Goal: Task Accomplishment & Management: Manage account settings

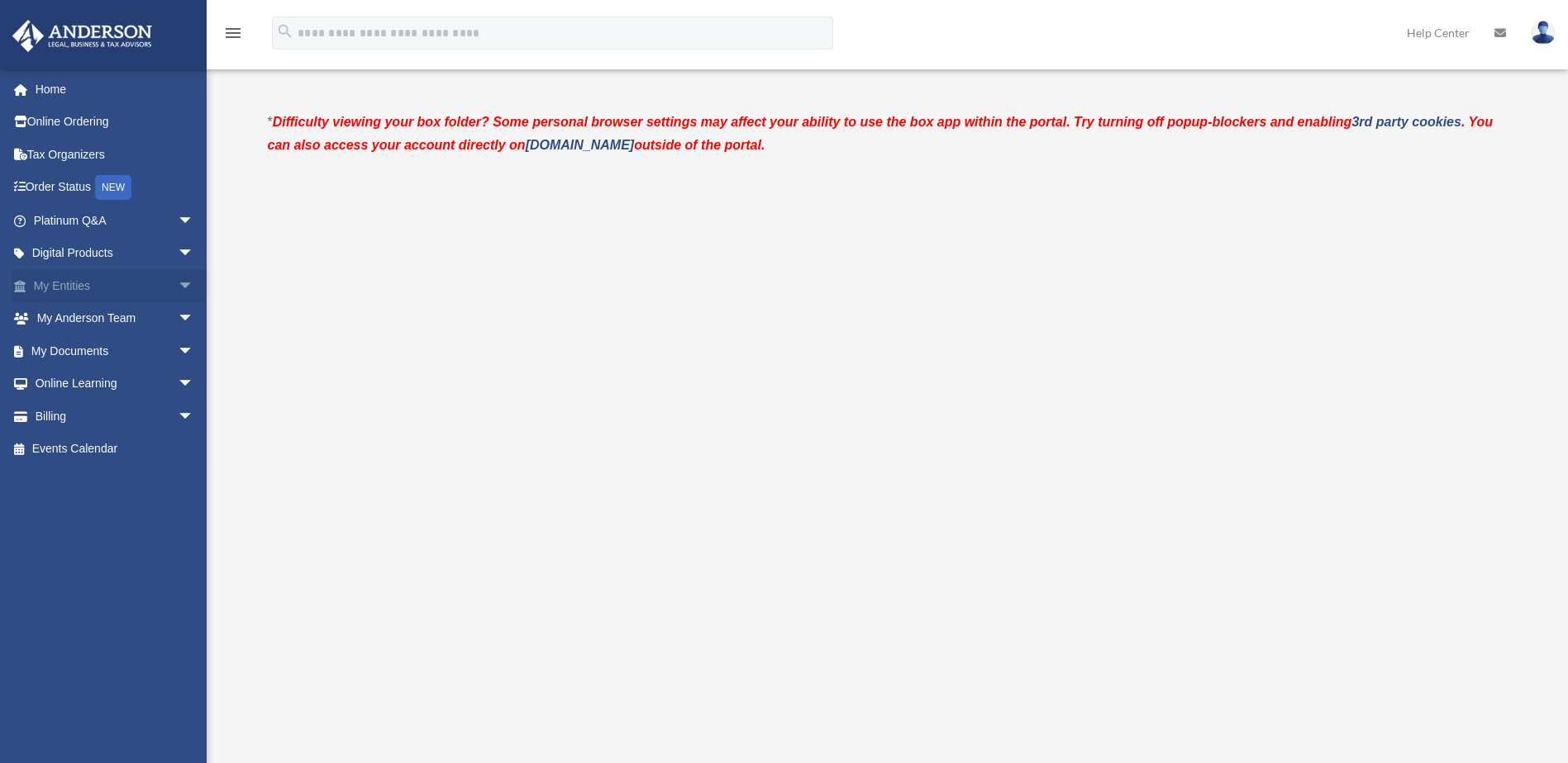
click at [69, 283] on link "My Entities arrow_drop_down" at bounding box center [115, 285] width 208 height 33
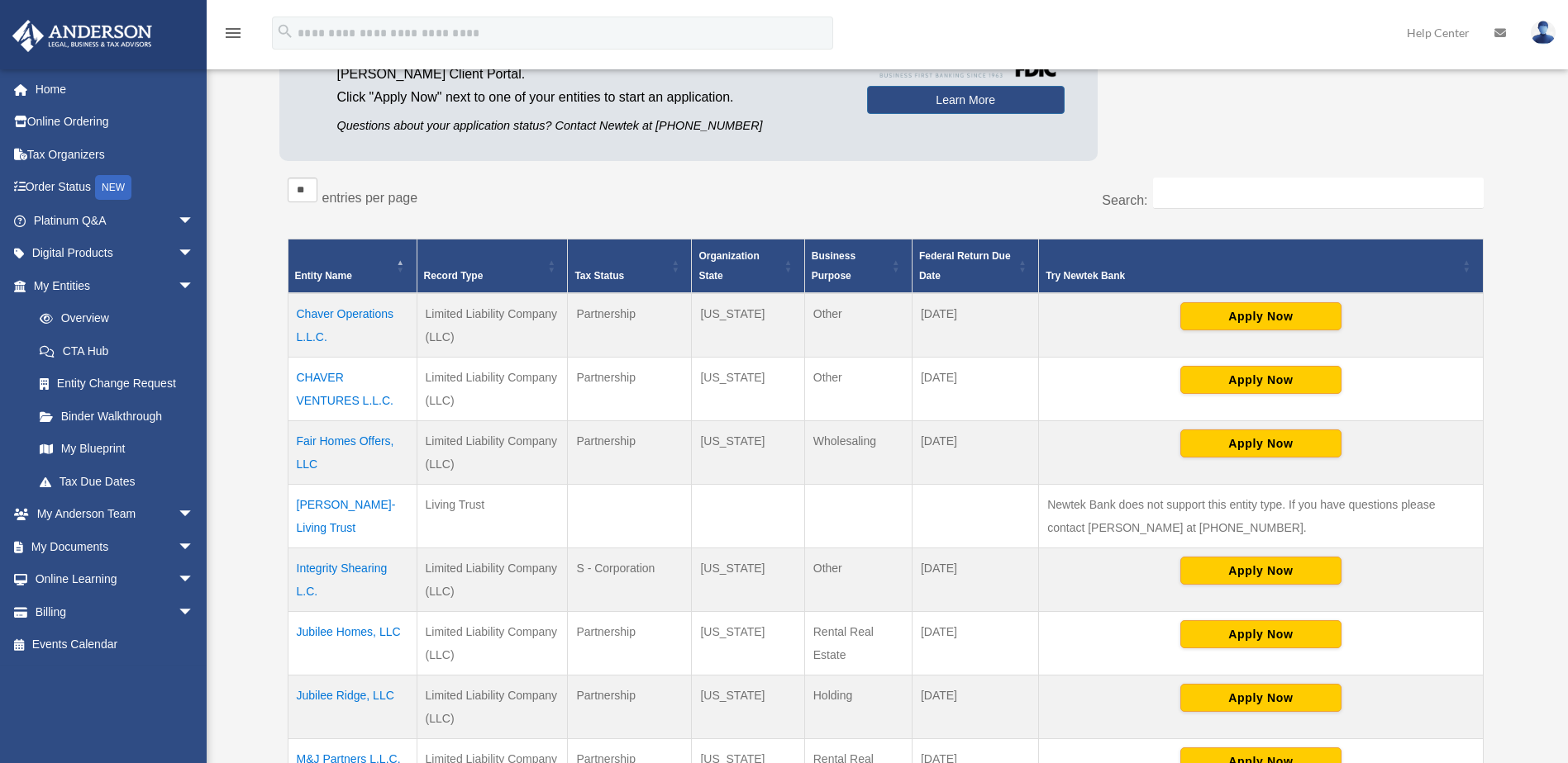
scroll to position [248, 0]
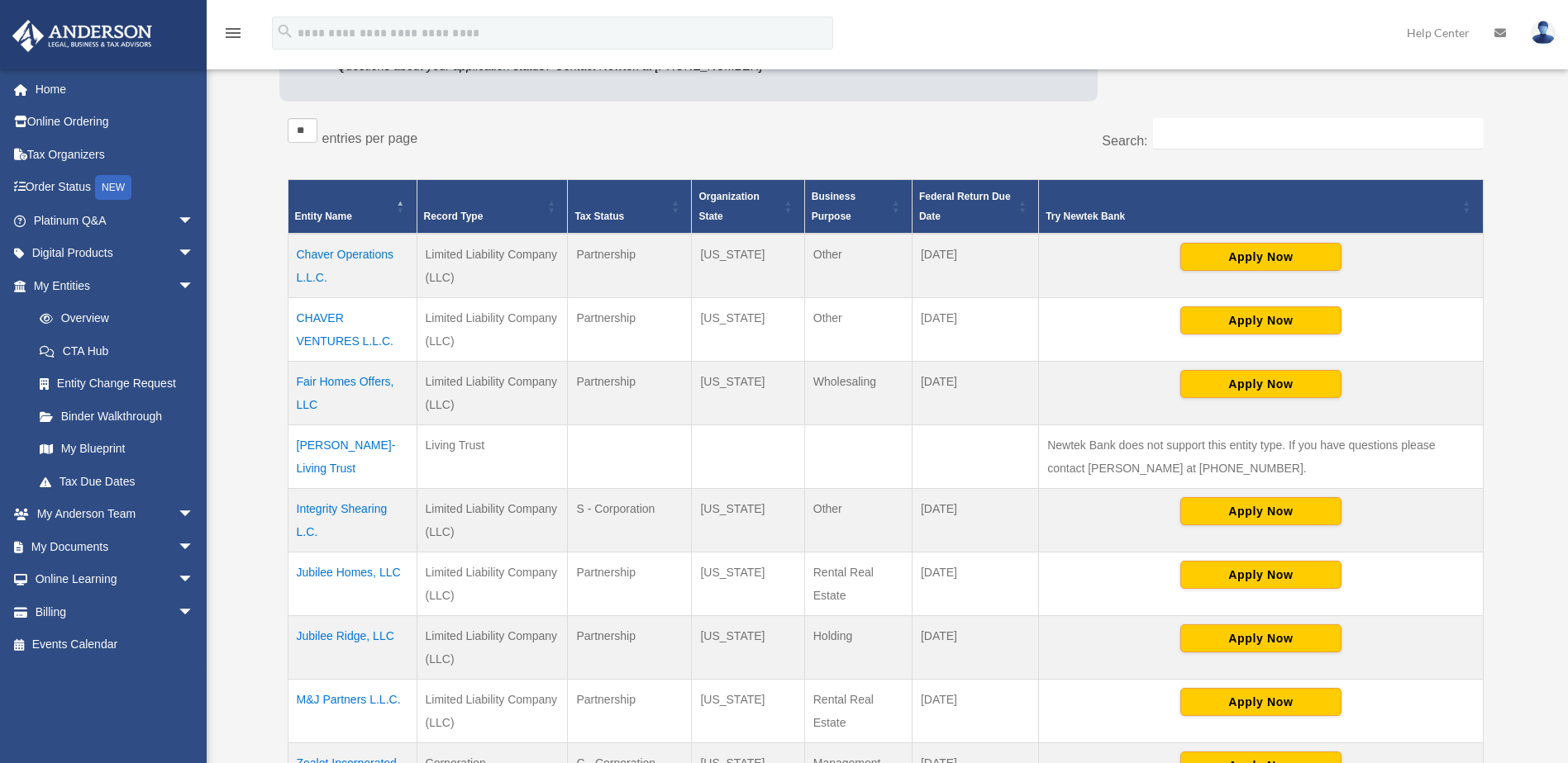
click at [379, 567] on td "Jubilee Homes, LLC" at bounding box center [351, 584] width 129 height 64
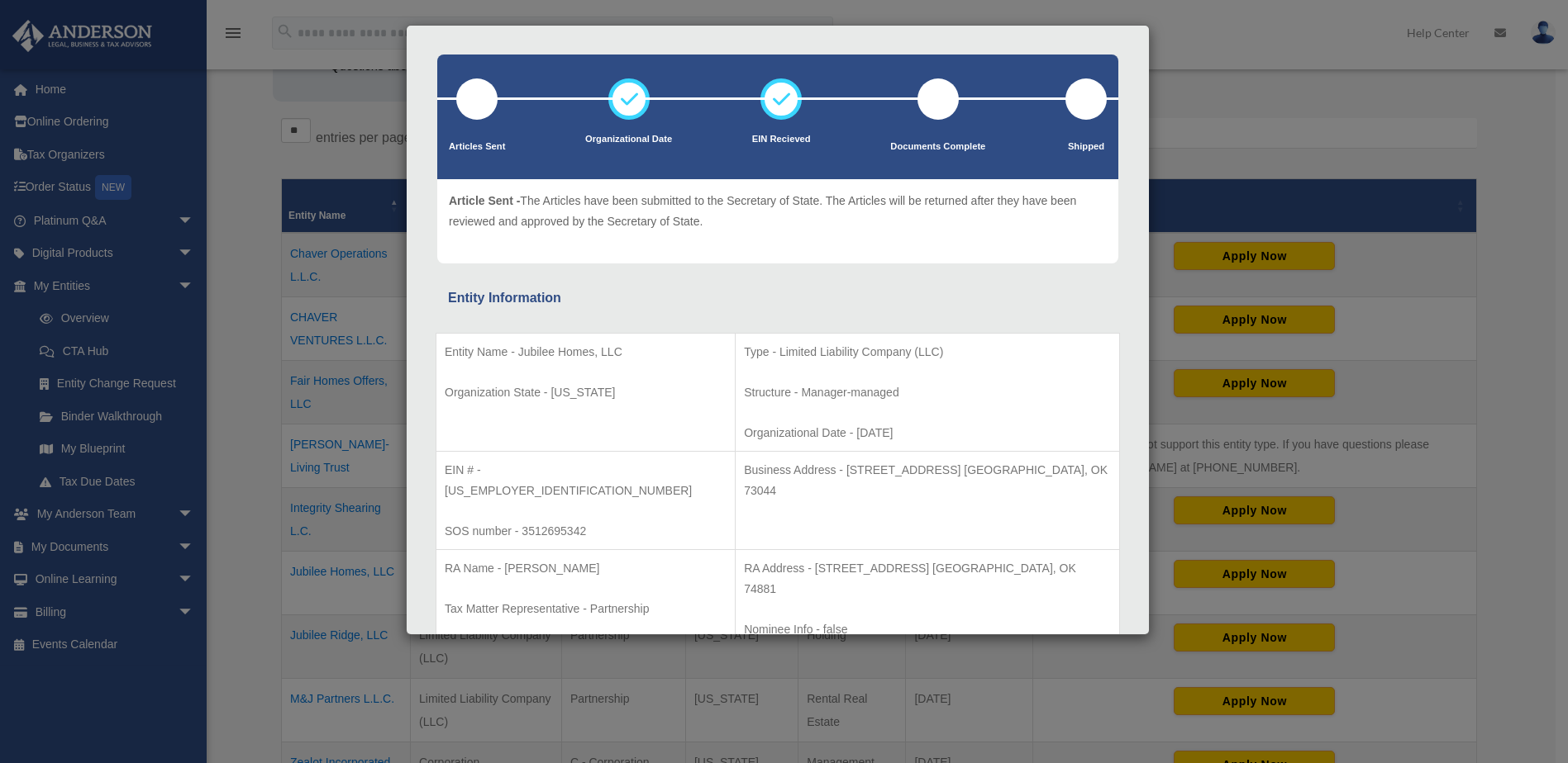
scroll to position [0, 0]
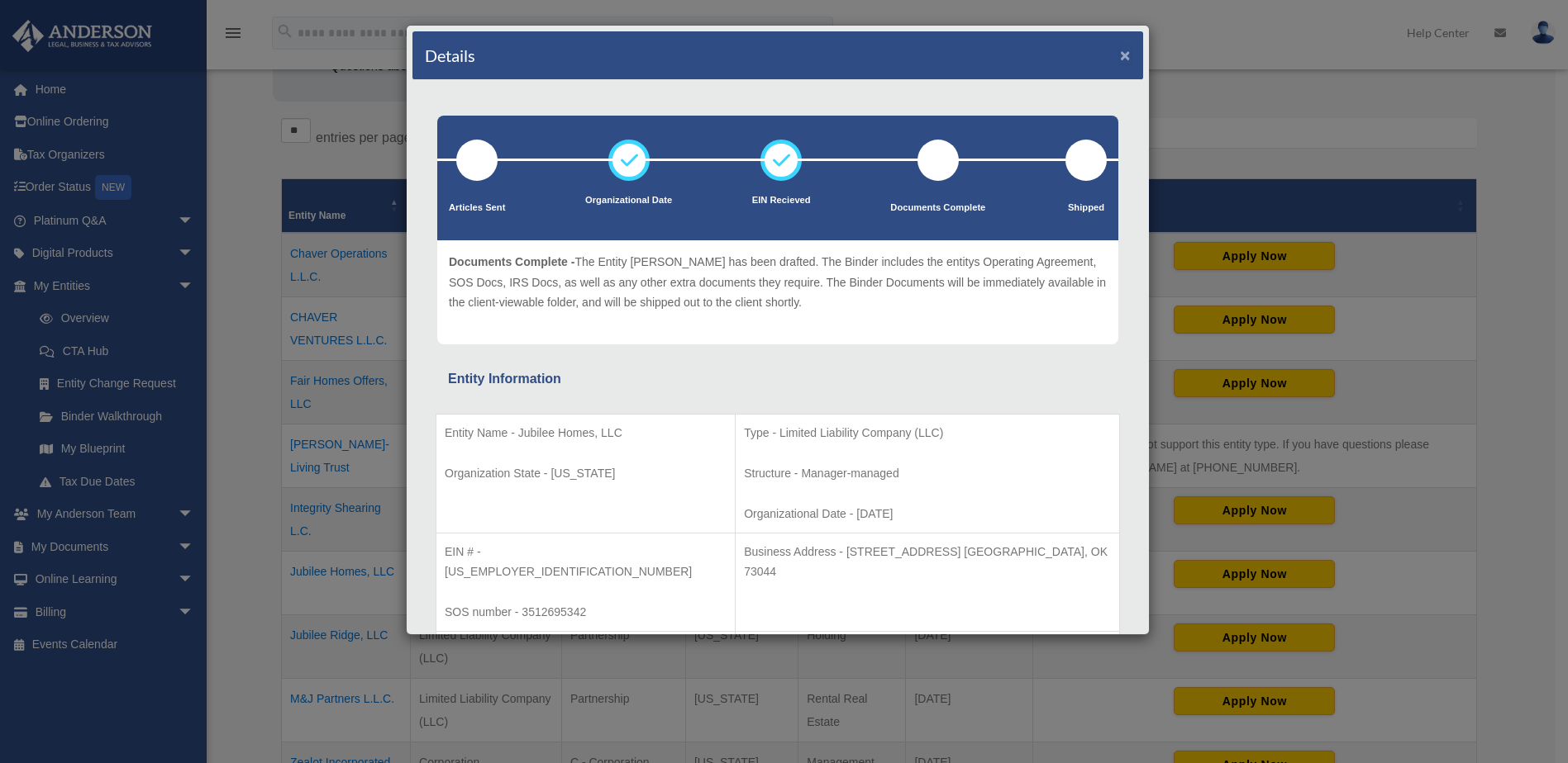
click at [1119, 55] on button "×" at bounding box center [1125, 55] width 11 height 17
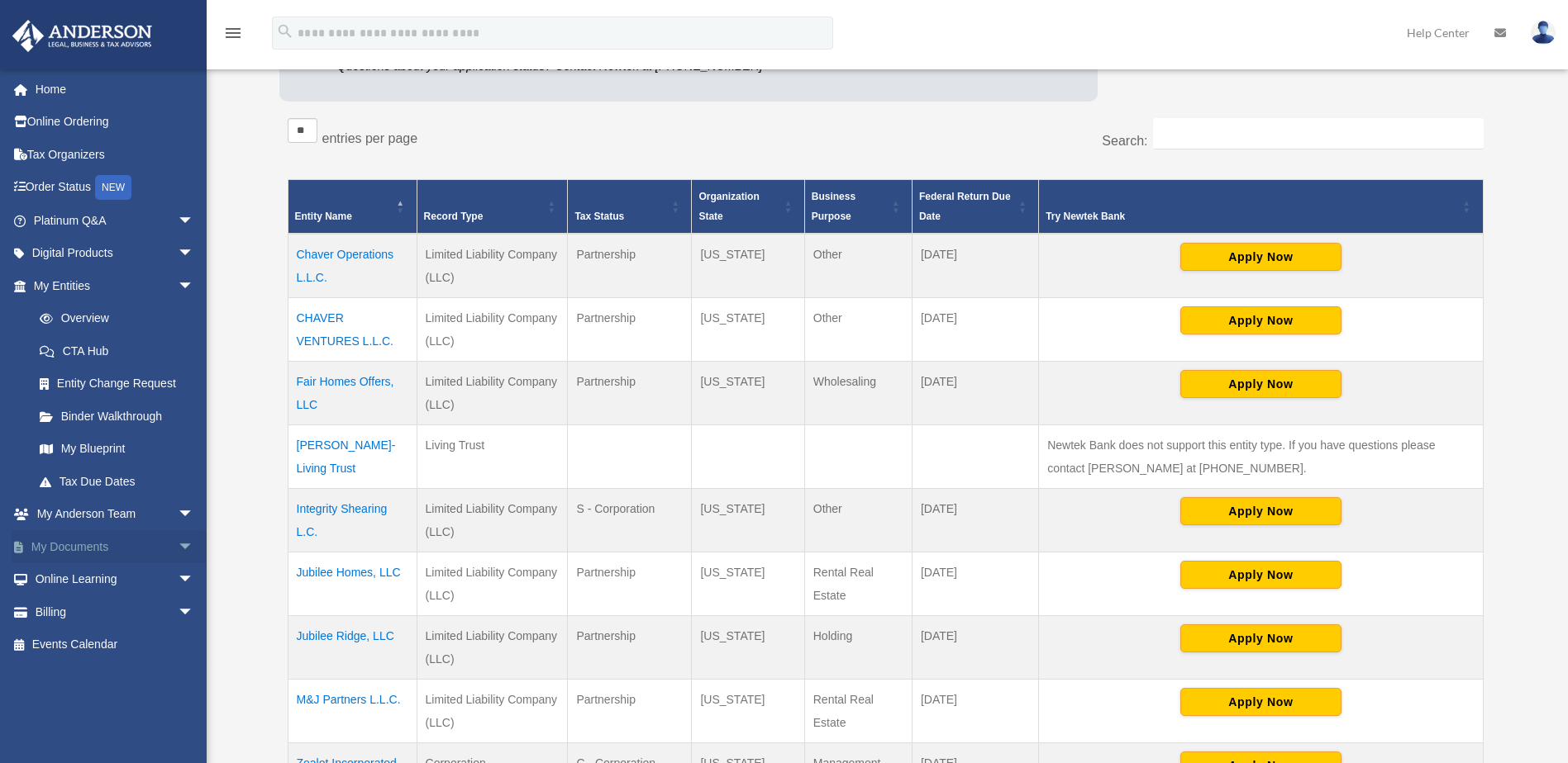
click at [92, 548] on link "My Documents arrow_drop_down" at bounding box center [115, 547] width 208 height 33
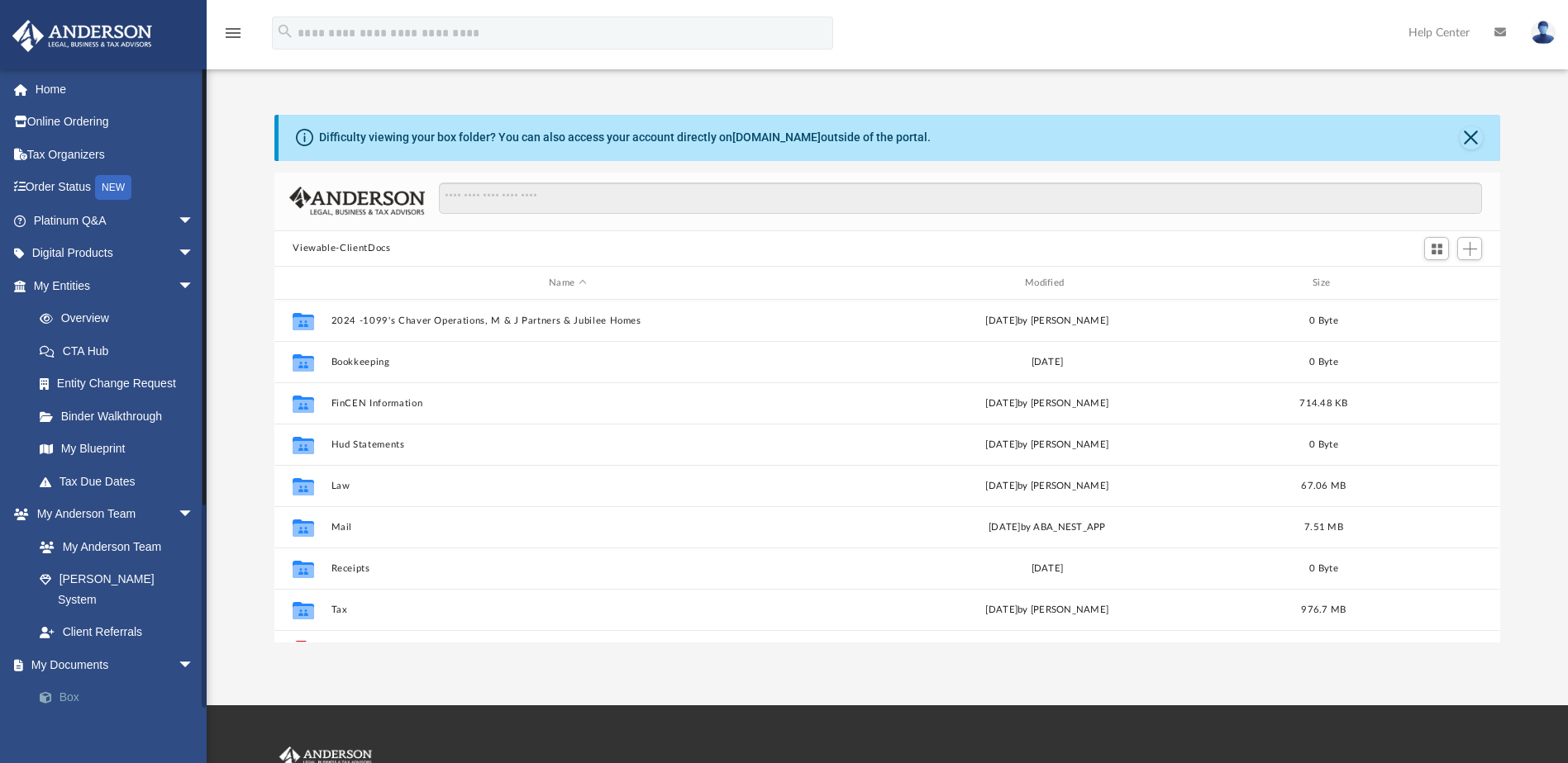
click at [65, 682] on link "Box" at bounding box center [121, 698] width 196 height 33
click at [1465, 251] on span "Add" at bounding box center [1469, 249] width 14 height 14
click at [1357, 234] on div "Viewable-ClientDocs" at bounding box center [887, 250] width 1225 height 37
click at [1438, 255] on span "Switch to Grid View" at bounding box center [1436, 249] width 14 height 14
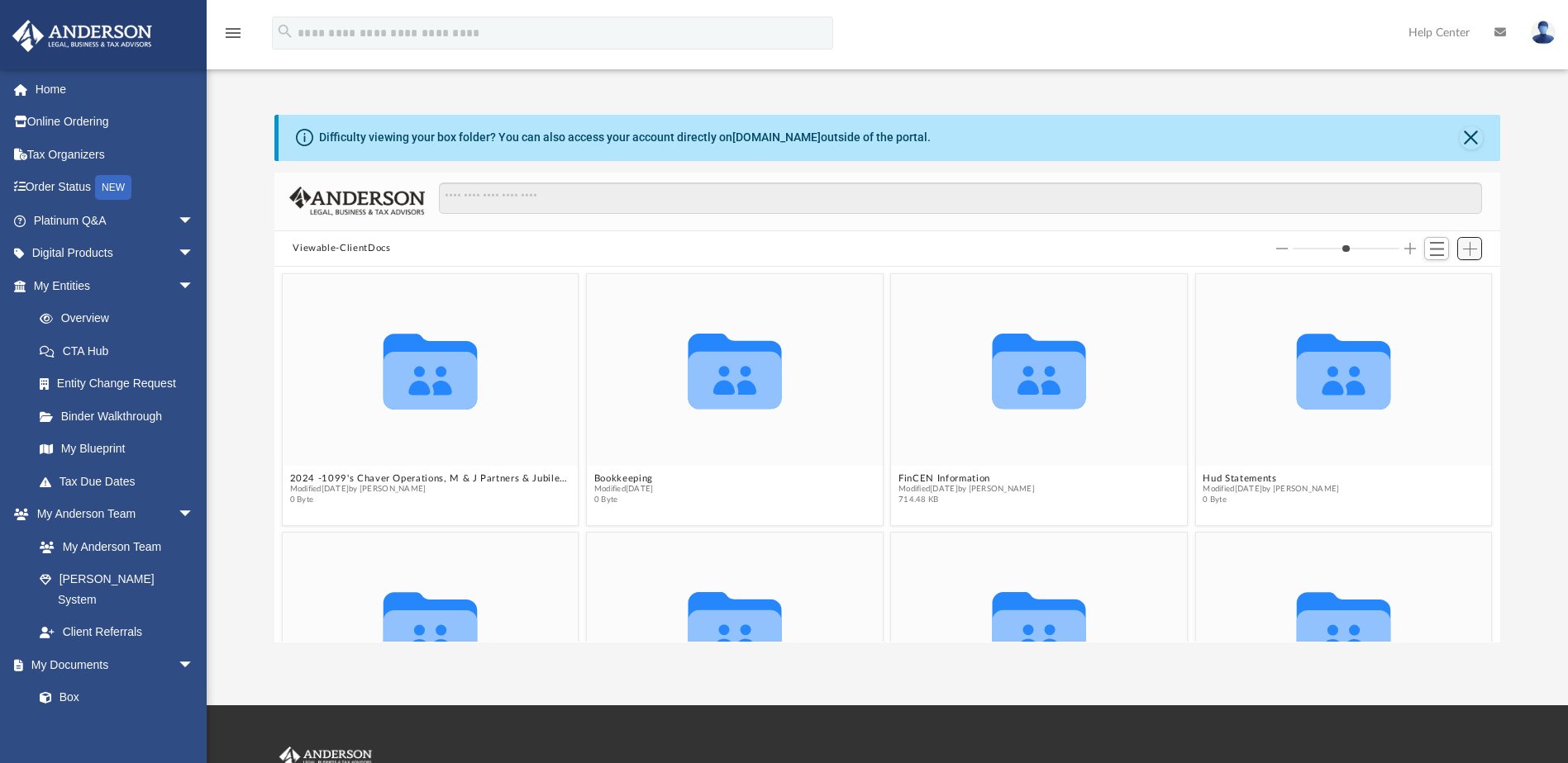
click at [1465, 252] on span "Add" at bounding box center [1469, 249] width 14 height 14
click at [1432, 280] on li "Upload" at bounding box center [1446, 282] width 53 height 17
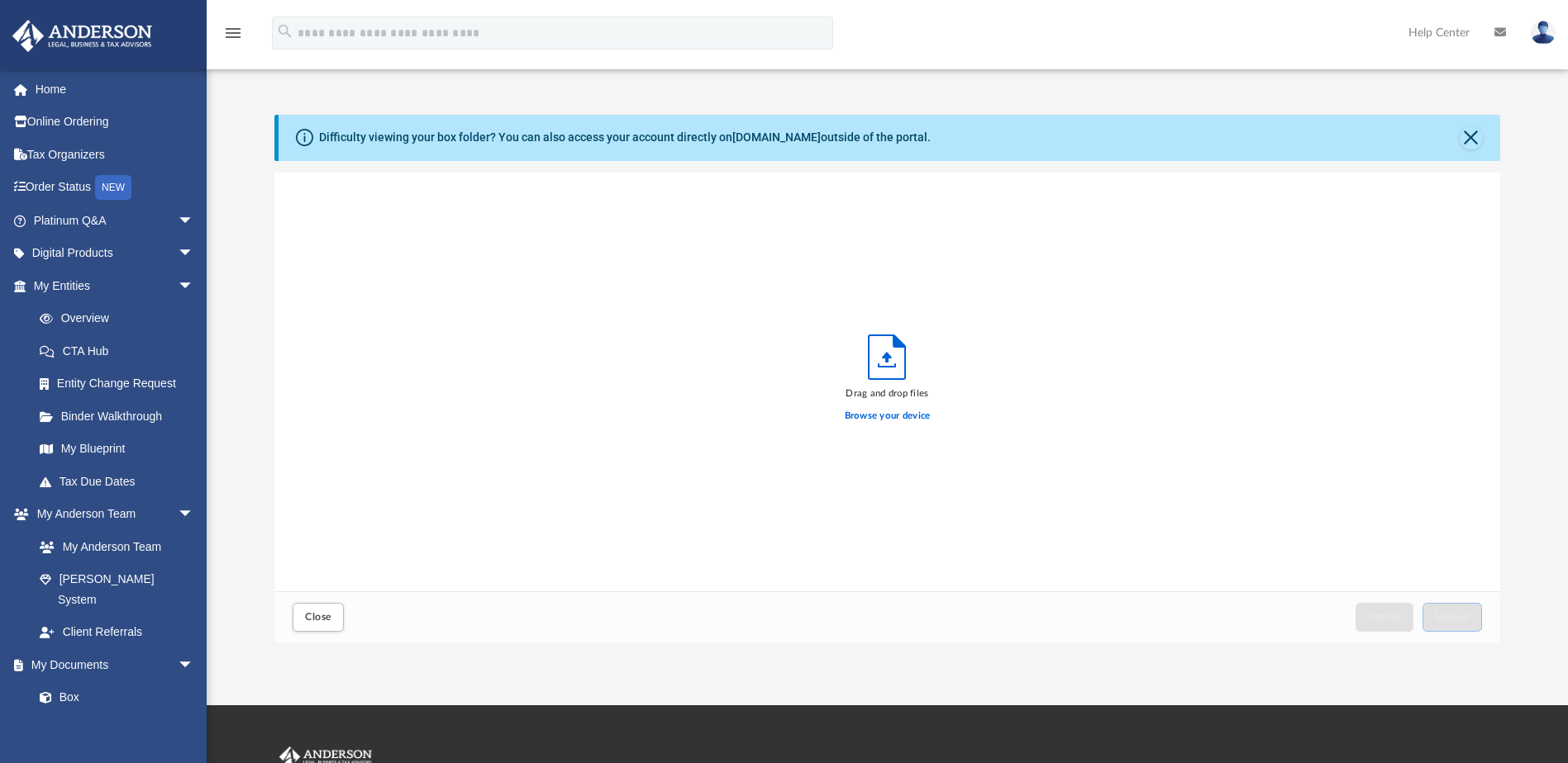
scroll to position [406, 1213]
click at [888, 414] on label "Browse your device" at bounding box center [888, 416] width 86 height 15
click at [0, 0] on input "Browse your device" at bounding box center [0, 0] width 0 height 0
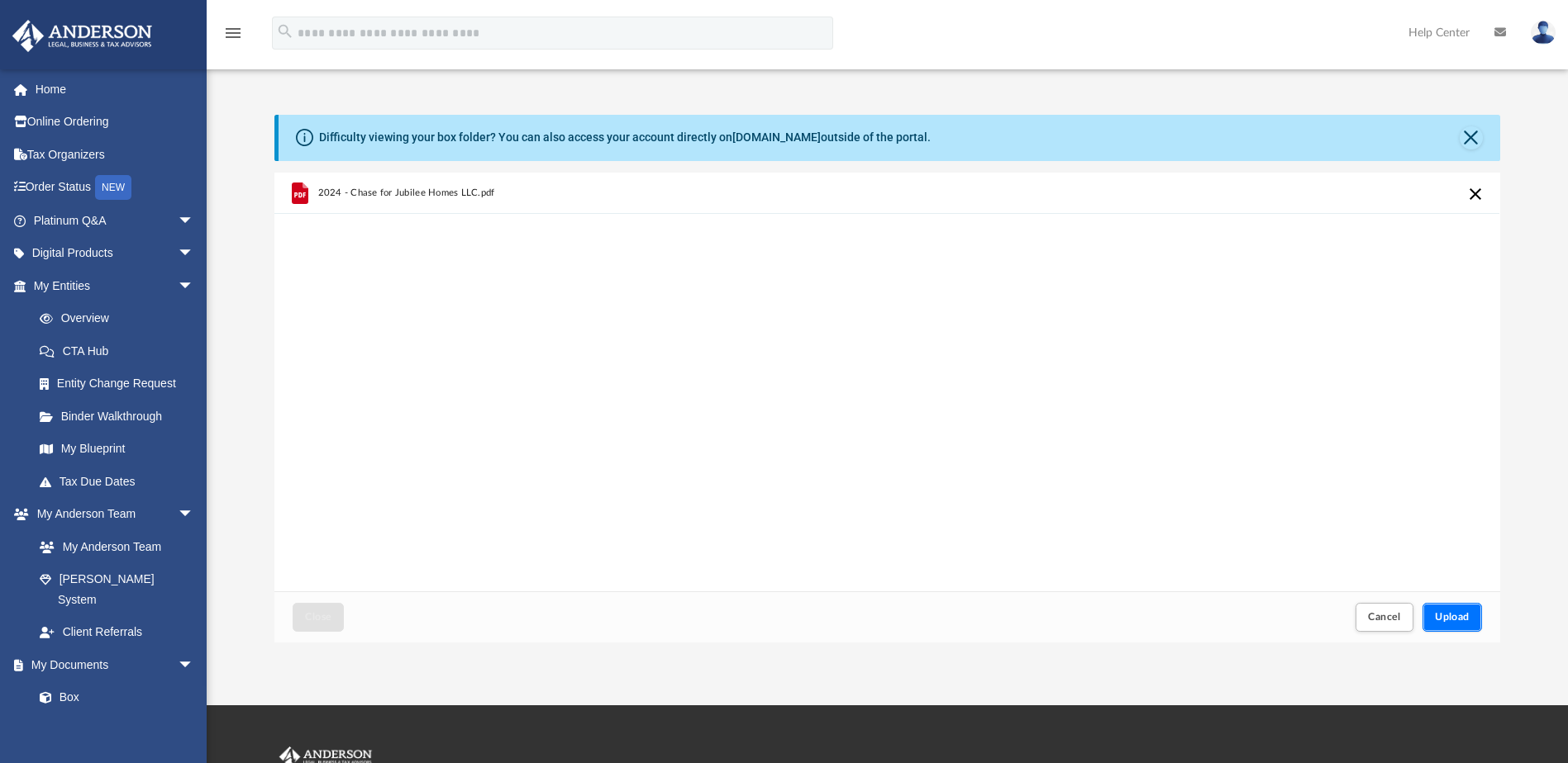
click at [1456, 618] on span "Upload" at bounding box center [1452, 617] width 35 height 10
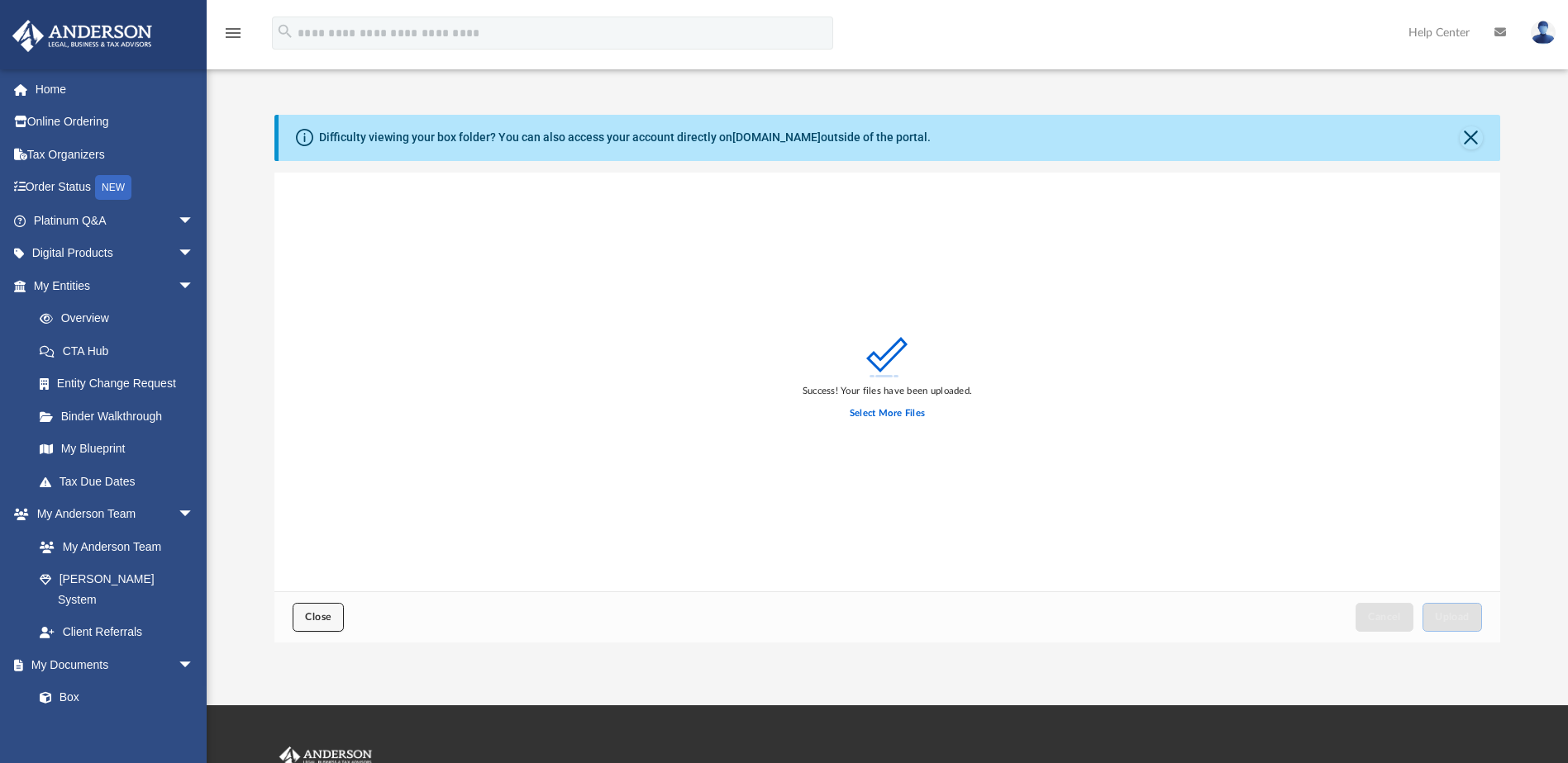
click at [319, 620] on span "Close" at bounding box center [318, 617] width 27 height 10
click at [316, 620] on span "Close" at bounding box center [318, 617] width 27 height 10
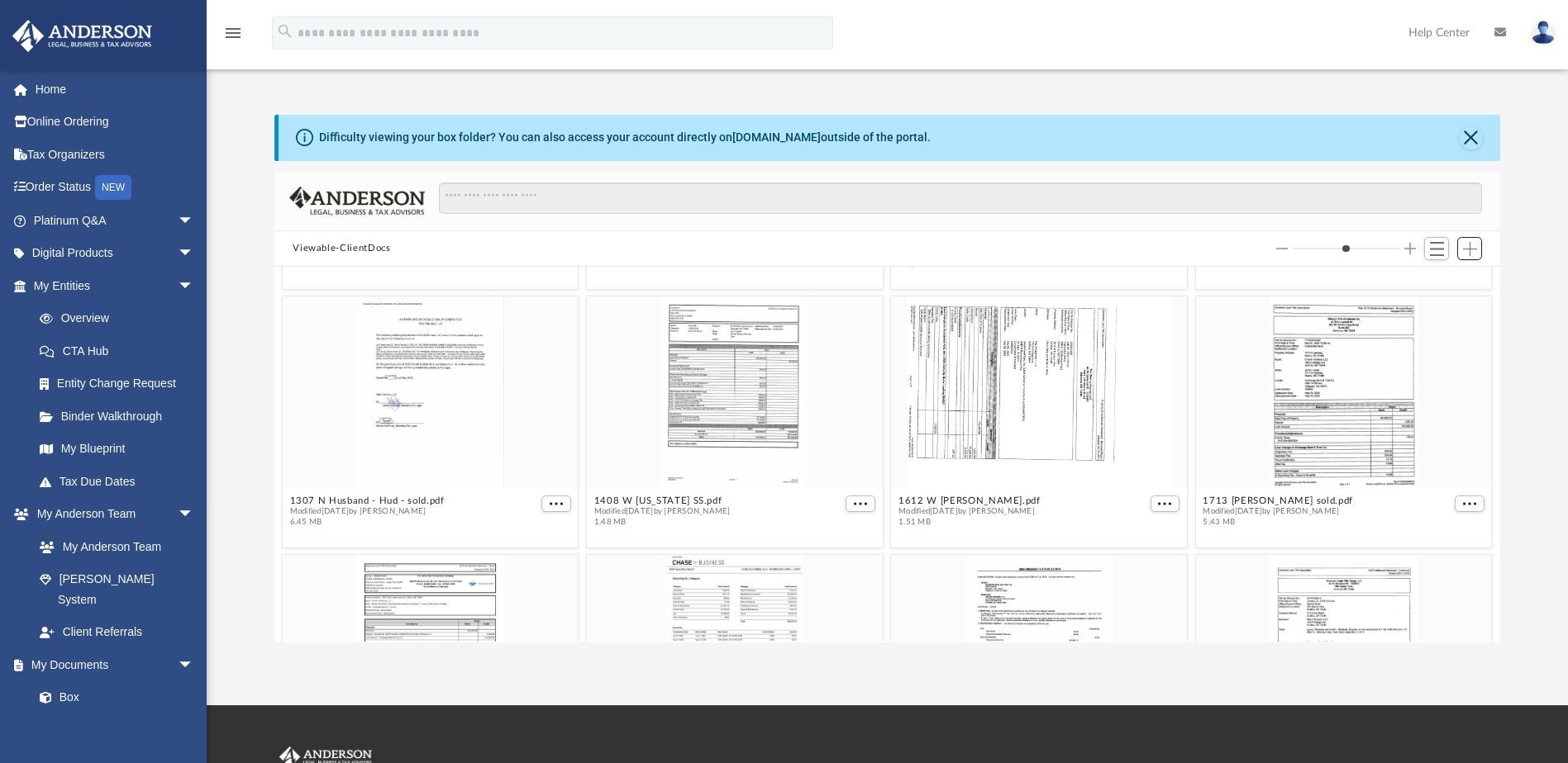
scroll to position [496, 0]
click at [1471, 135] on button "Close" at bounding box center [1470, 137] width 23 height 23
